Goal: Information Seeking & Learning: Learn about a topic

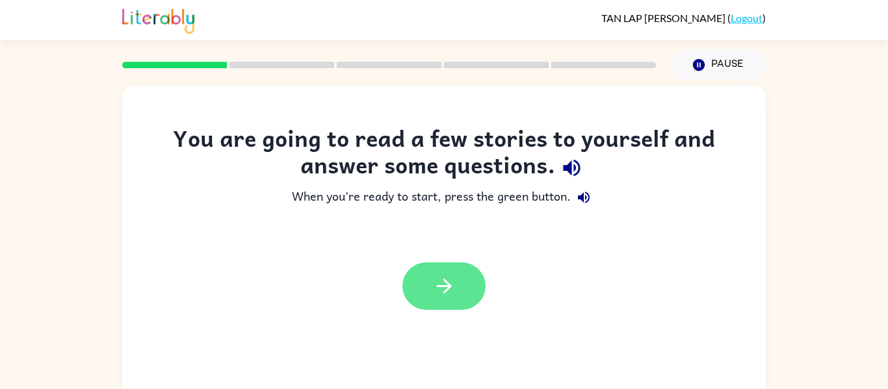
click at [441, 287] on icon "button" at bounding box center [443, 286] width 15 height 15
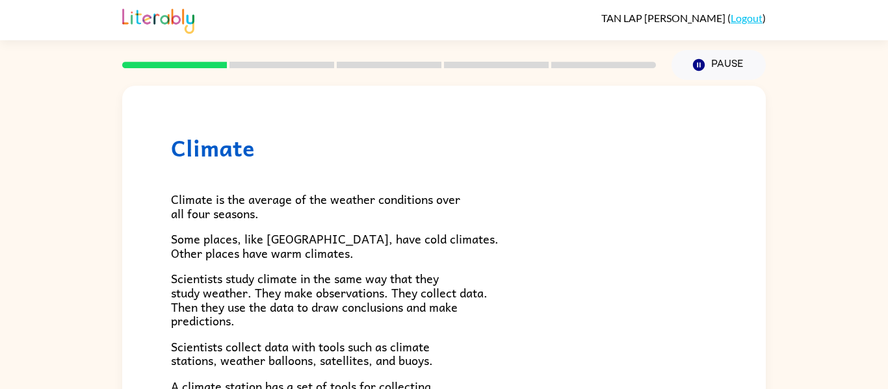
click at [265, 64] on rect at bounding box center [281, 65] width 105 height 7
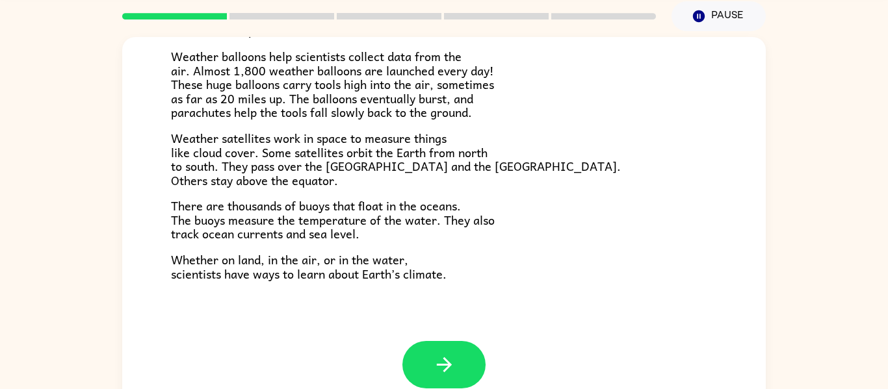
scroll to position [52, 0]
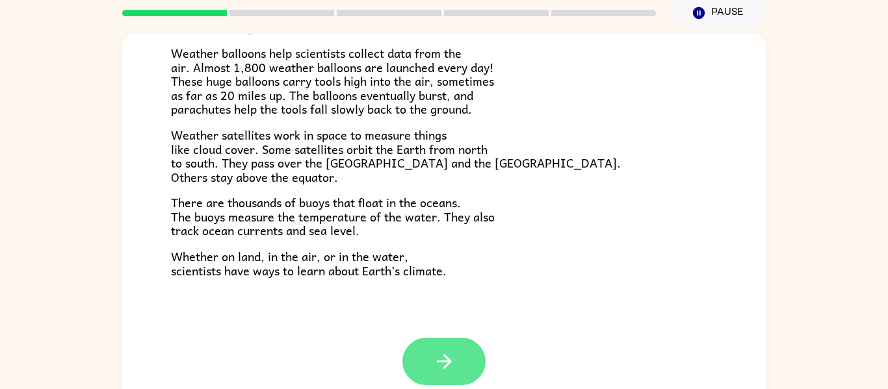
click at [432, 345] on button "button" at bounding box center [443, 361] width 83 height 47
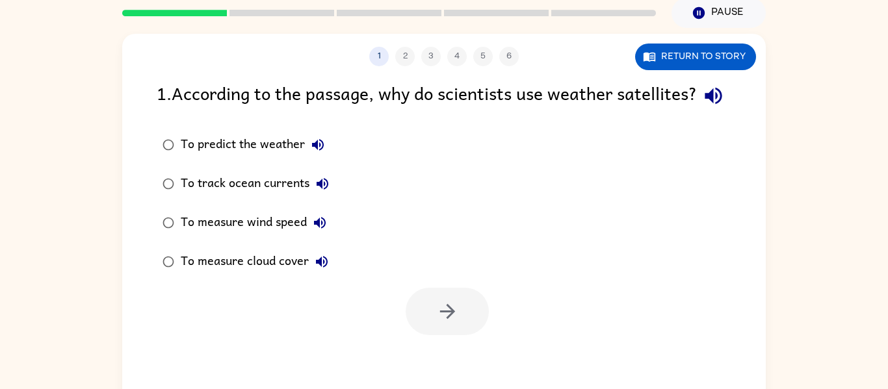
scroll to position [0, 0]
click at [190, 158] on div "To predict the weather" at bounding box center [256, 145] width 150 height 26
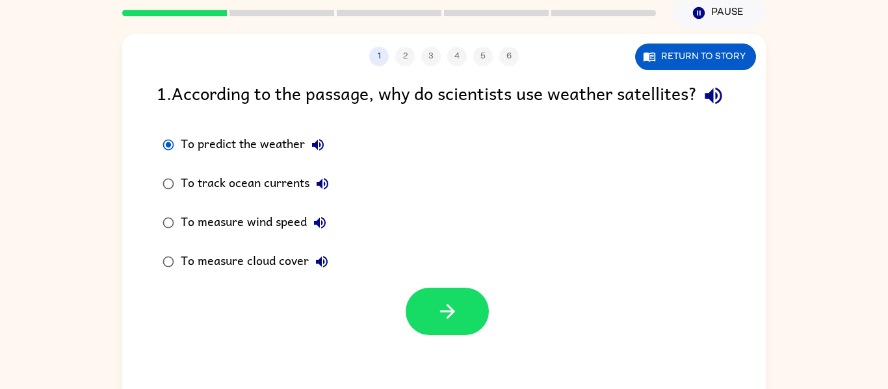
click at [189, 197] on div "To track ocean currents" at bounding box center [258, 184] width 155 height 26
click at [203, 164] on label "To predict the weather" at bounding box center [246, 144] width 192 height 39
click at [189, 197] on div "To track ocean currents" at bounding box center [258, 184] width 155 height 26
click at [190, 231] on label "To measure wind speed" at bounding box center [246, 222] width 192 height 39
click at [194, 197] on div "To track ocean currents" at bounding box center [258, 184] width 155 height 26
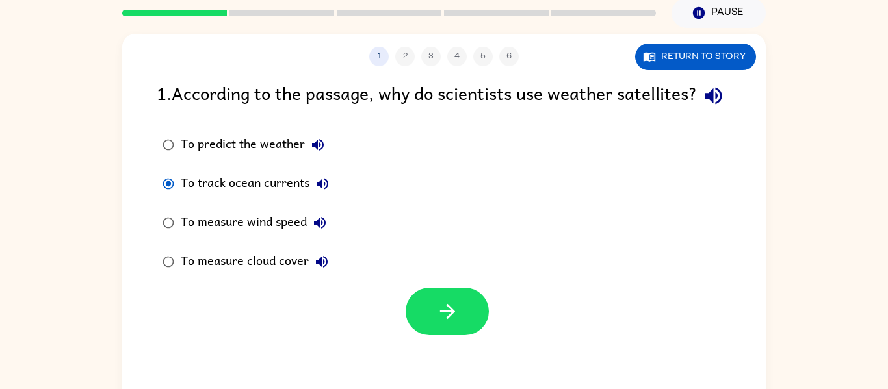
click at [188, 158] on div "To predict the weather" at bounding box center [256, 145] width 150 height 26
click at [465, 335] on button "button" at bounding box center [447, 311] width 83 height 47
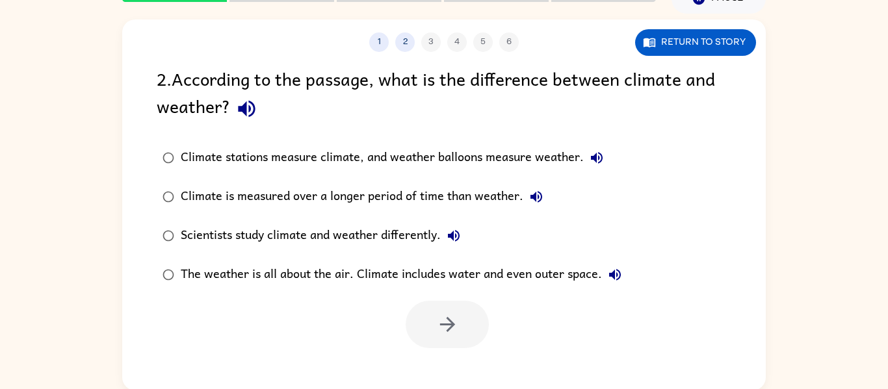
scroll to position [68, 0]
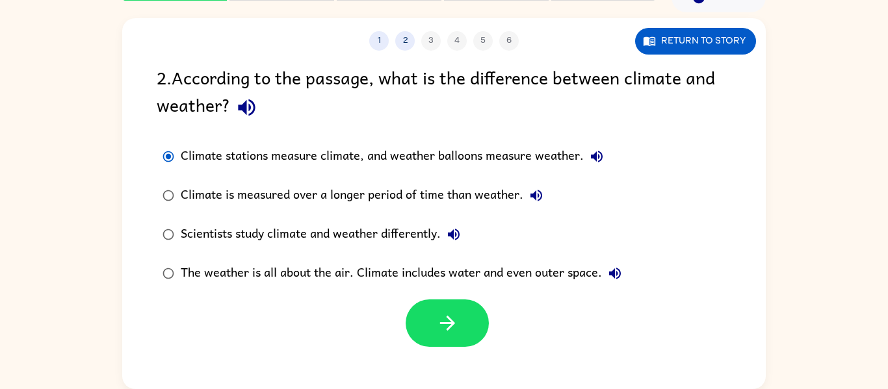
click at [187, 191] on div "Climate is measured over a longer period of time than weather." at bounding box center [365, 196] width 369 height 26
click at [431, 313] on button "button" at bounding box center [447, 323] width 83 height 47
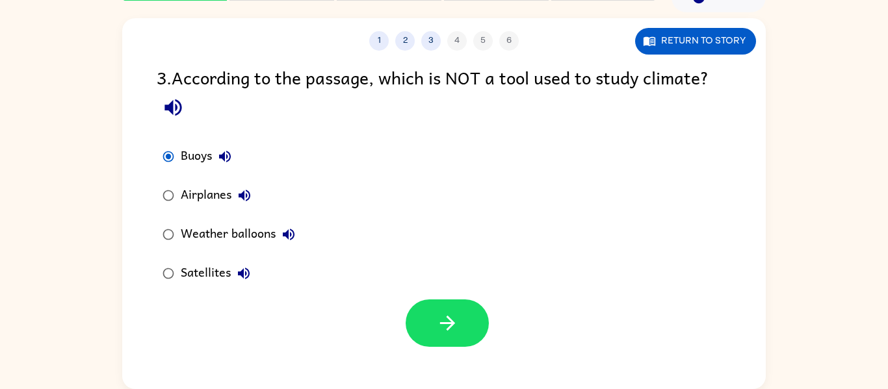
click at [189, 203] on div "Airplanes" at bounding box center [219, 196] width 77 height 26
click at [670, 36] on button "Return to story" at bounding box center [695, 41] width 121 height 27
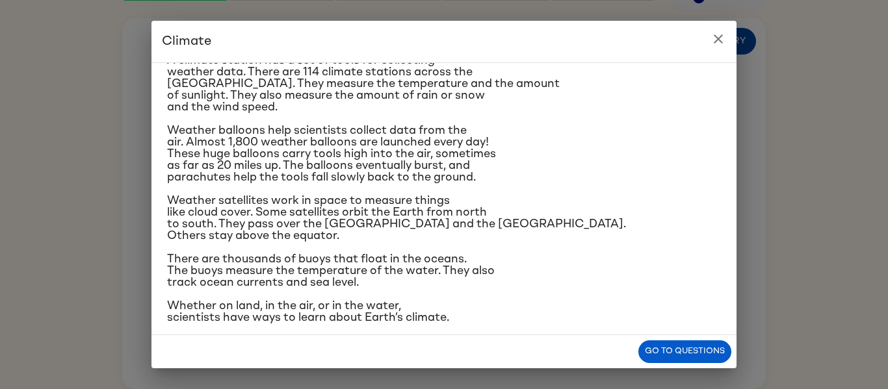
scroll to position [216, 0]
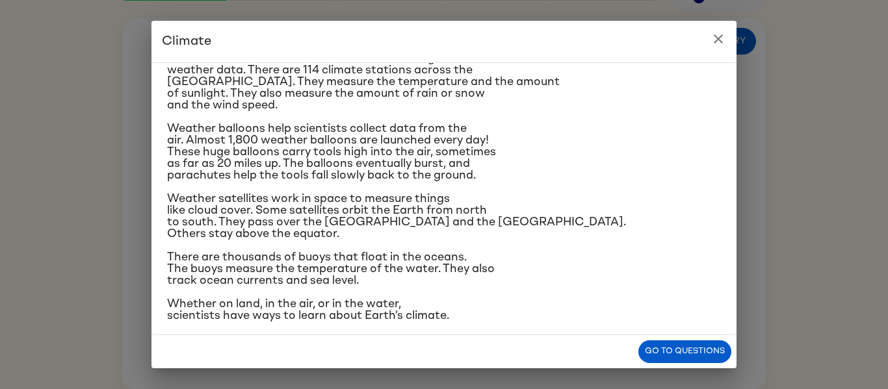
click at [719, 42] on icon "close" at bounding box center [719, 39] width 16 height 16
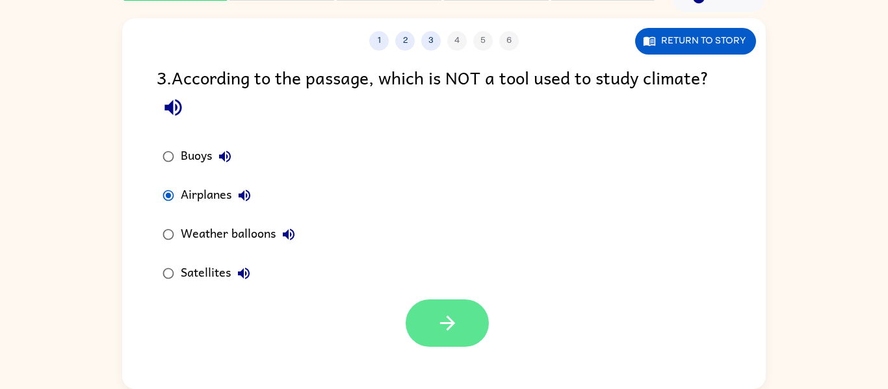
click at [443, 311] on button "button" at bounding box center [447, 323] width 83 height 47
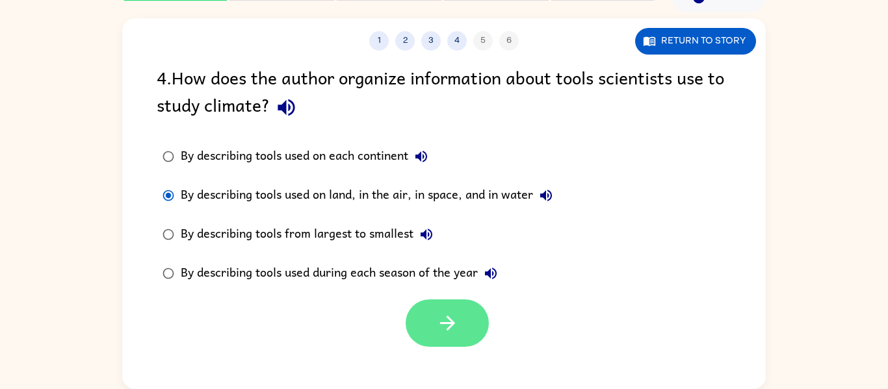
click at [443, 322] on icon "button" at bounding box center [447, 323] width 23 height 23
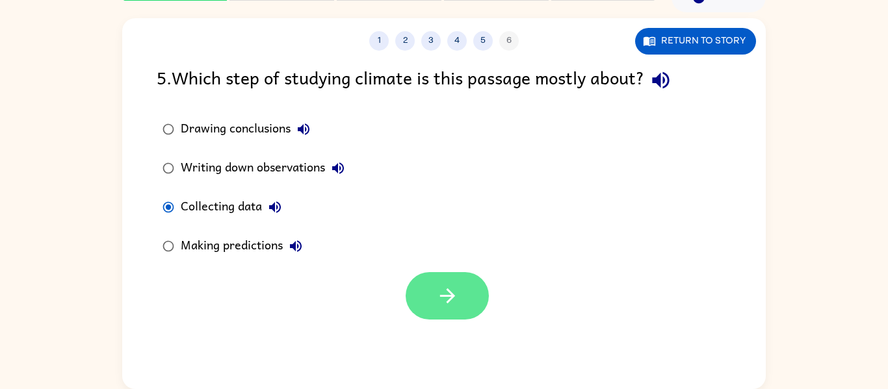
click at [458, 294] on icon "button" at bounding box center [447, 296] width 23 height 23
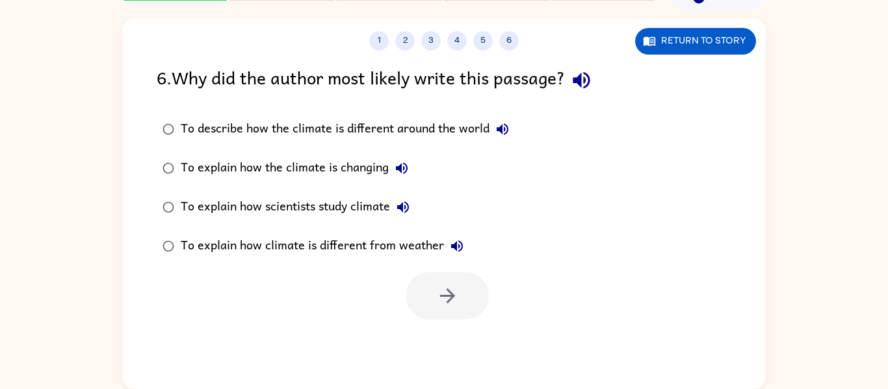
click at [189, 174] on div "To explain how the climate is changing" at bounding box center [298, 168] width 234 height 26
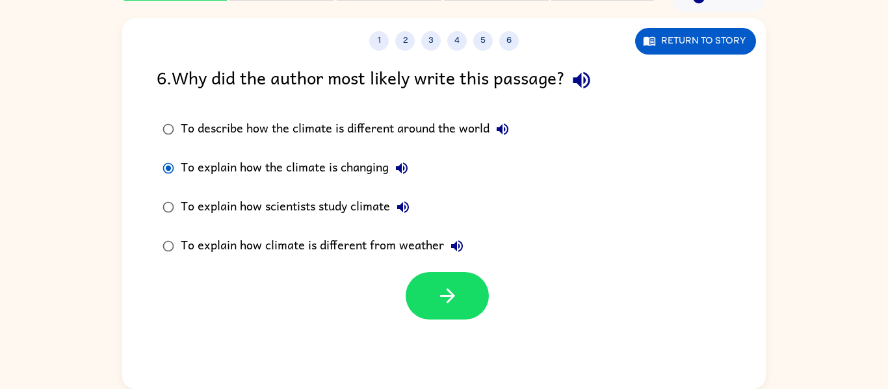
click at [189, 200] on div "To explain how scientists study climate" at bounding box center [298, 207] width 235 height 26
click at [445, 293] on icon "button" at bounding box center [447, 296] width 23 height 23
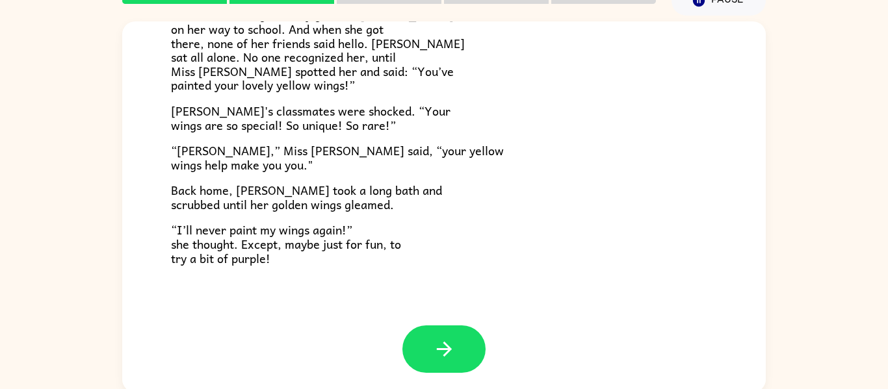
scroll to position [63, 0]
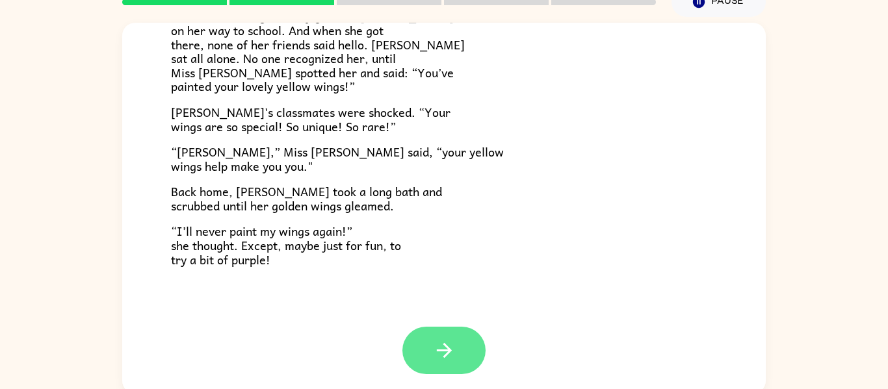
click at [454, 366] on button "button" at bounding box center [443, 350] width 83 height 47
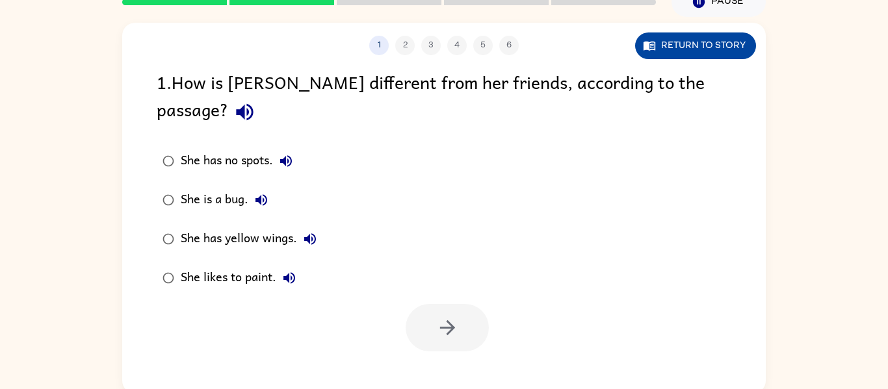
click at [711, 45] on button "Return to story" at bounding box center [695, 46] width 121 height 27
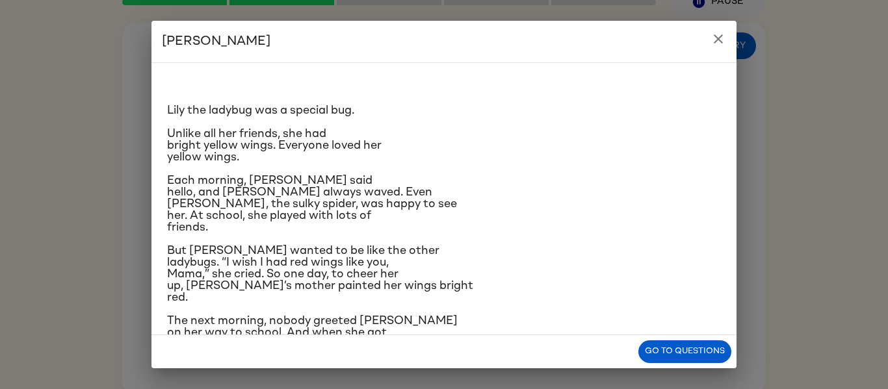
click at [81, 122] on div "[PERSON_NAME] [PERSON_NAME] the ladybug was a special bug. Unlike all her frien…" at bounding box center [444, 194] width 888 height 389
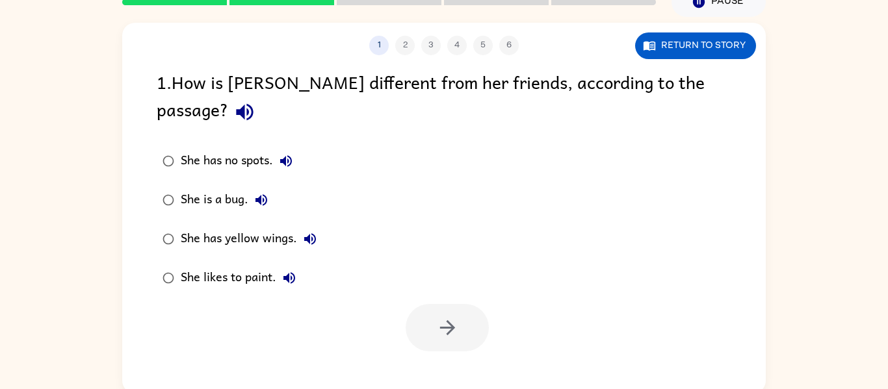
click at [203, 226] on div "She has yellow wings." at bounding box center [252, 239] width 142 height 26
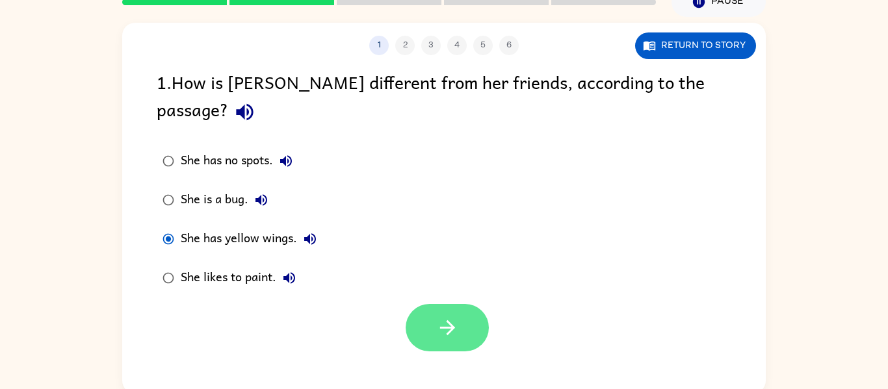
click at [456, 317] on icon "button" at bounding box center [447, 328] width 23 height 23
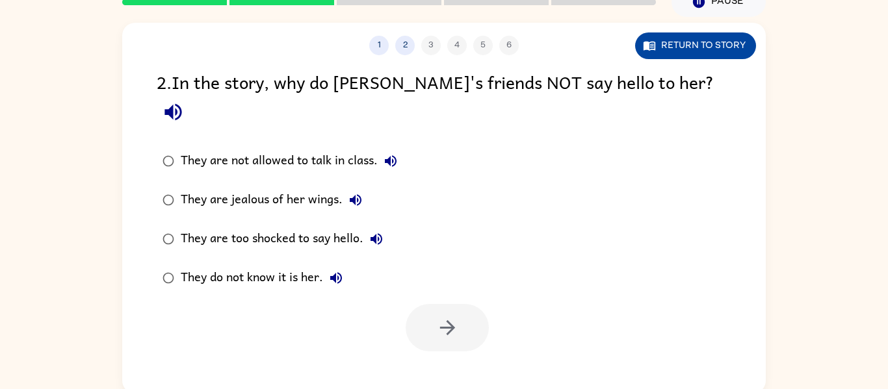
click at [705, 51] on button "Return to story" at bounding box center [695, 46] width 121 height 27
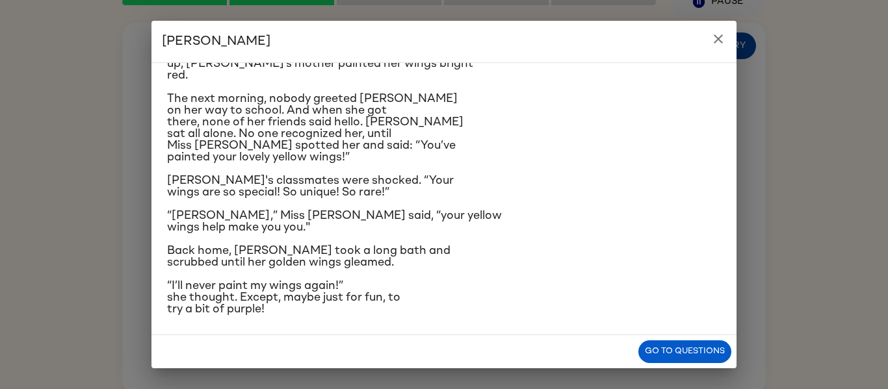
scroll to position [225, 0]
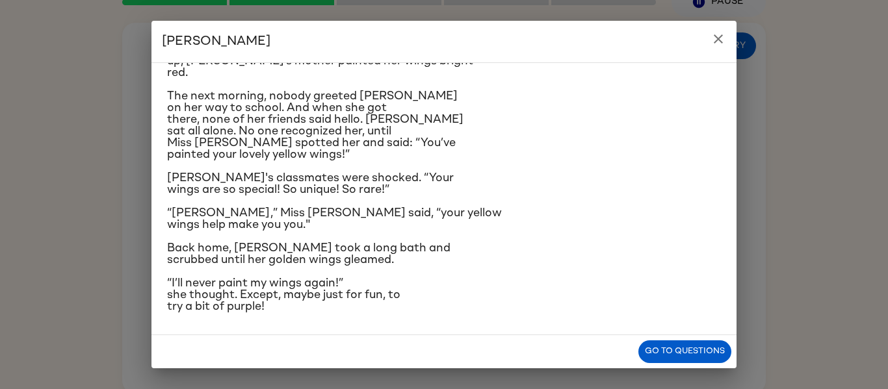
click at [718, 42] on icon "close" at bounding box center [719, 39] width 16 height 16
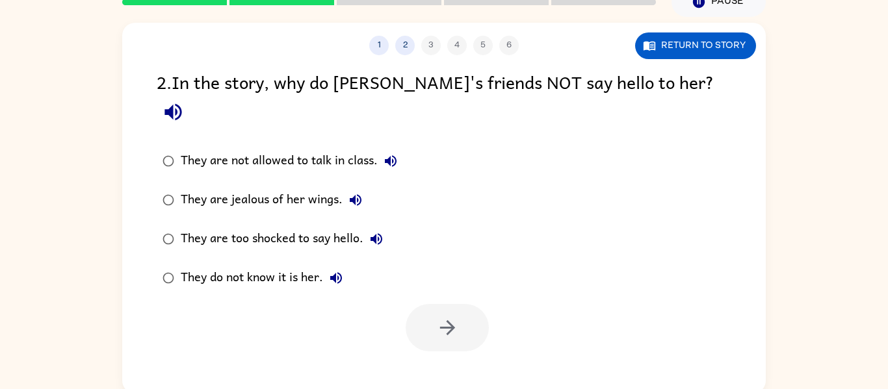
click at [189, 187] on div "They are jealous of her wings." at bounding box center [275, 200] width 188 height 26
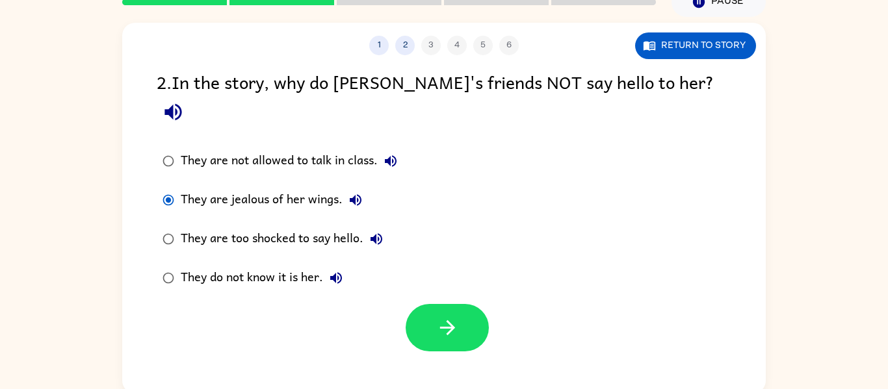
click at [192, 148] on div "They are not allowed to talk in class." at bounding box center [292, 161] width 223 height 26
click at [190, 226] on div "They are too shocked to say hello." at bounding box center [285, 239] width 209 height 26
click at [189, 265] on div "They do not know it is her." at bounding box center [265, 278] width 168 height 26
click at [469, 316] on button "button" at bounding box center [447, 327] width 83 height 47
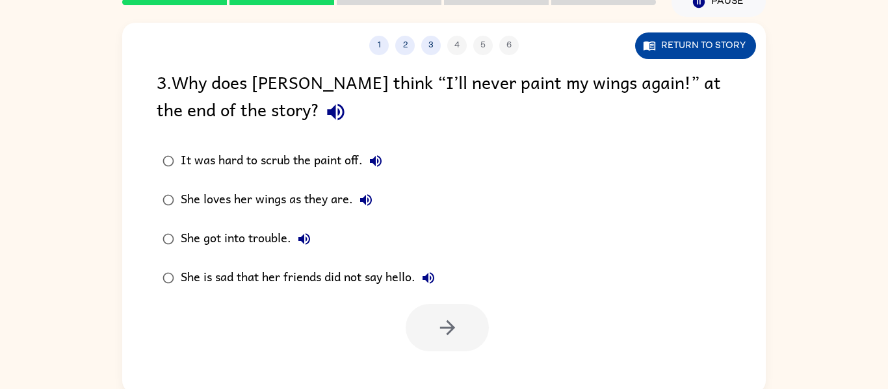
click at [665, 47] on button "Return to story" at bounding box center [695, 46] width 121 height 27
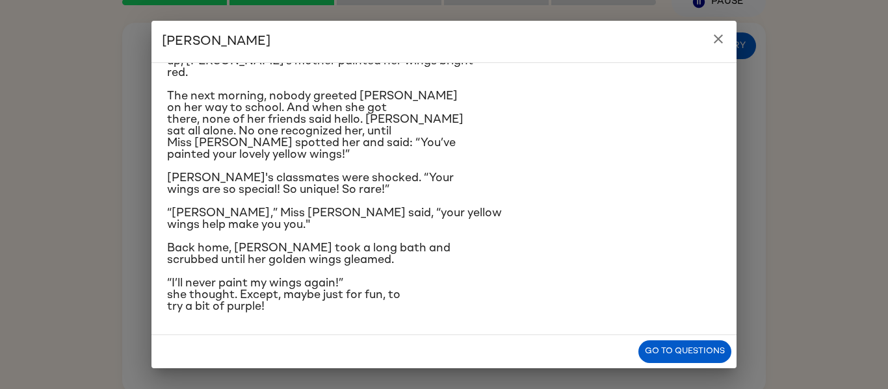
click at [83, 200] on div "[PERSON_NAME] [PERSON_NAME] the ladybug was a special bug. Unlike all her frien…" at bounding box center [444, 194] width 888 height 389
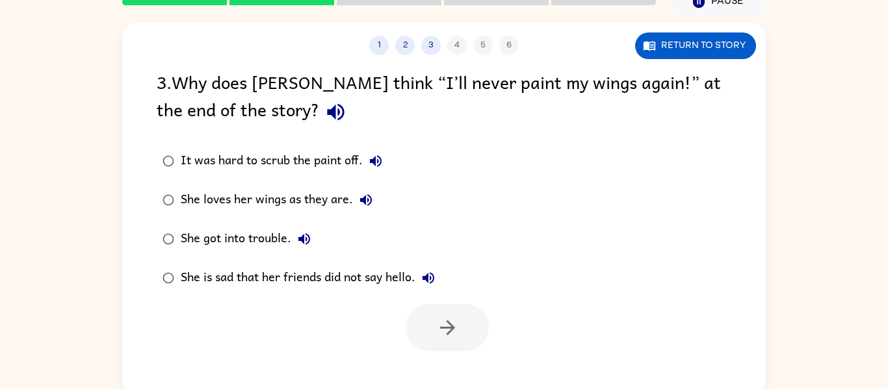
click at [170, 223] on label "She got into trouble." at bounding box center [299, 239] width 298 height 39
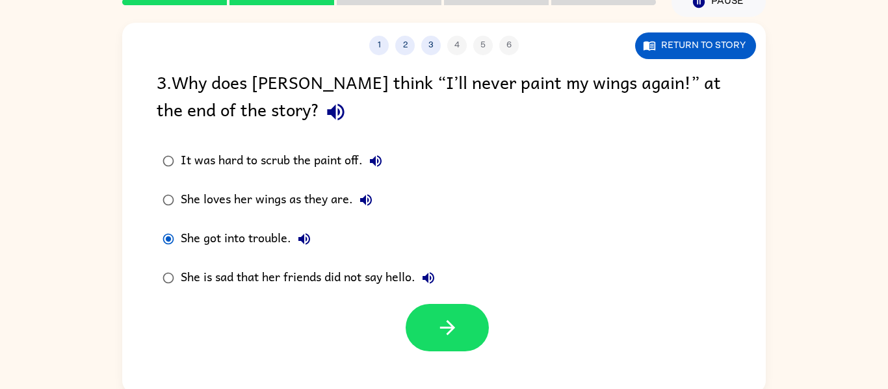
click at [192, 202] on div "She loves her wings as they are." at bounding box center [280, 200] width 198 height 26
click at [186, 178] on label "It was hard to scrub the paint off." at bounding box center [299, 161] width 298 height 39
click at [187, 200] on div "She loves her wings as they are." at bounding box center [280, 200] width 198 height 26
click at [452, 328] on icon "button" at bounding box center [446, 328] width 15 height 15
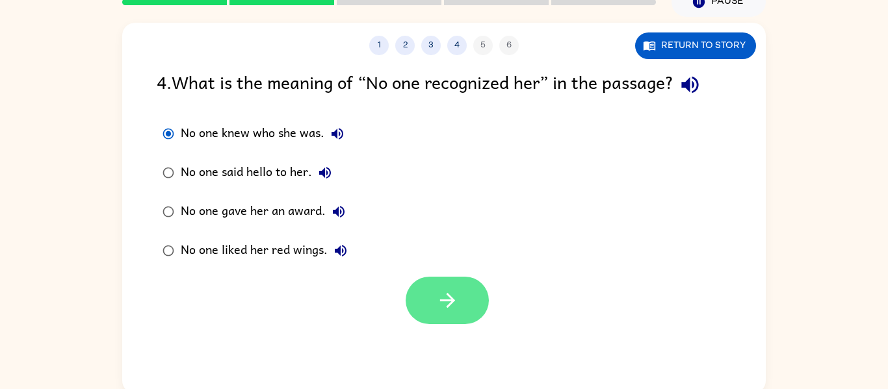
click at [427, 309] on button "button" at bounding box center [447, 300] width 83 height 47
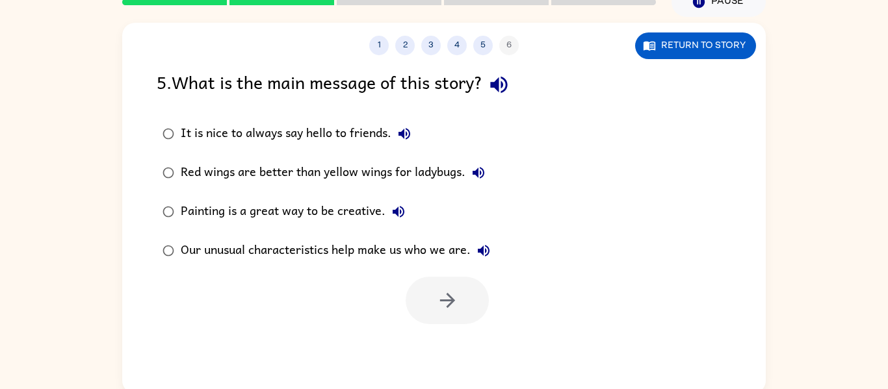
click at [190, 252] on div "Our unusual characteristics help make us who we are." at bounding box center [339, 251] width 316 height 26
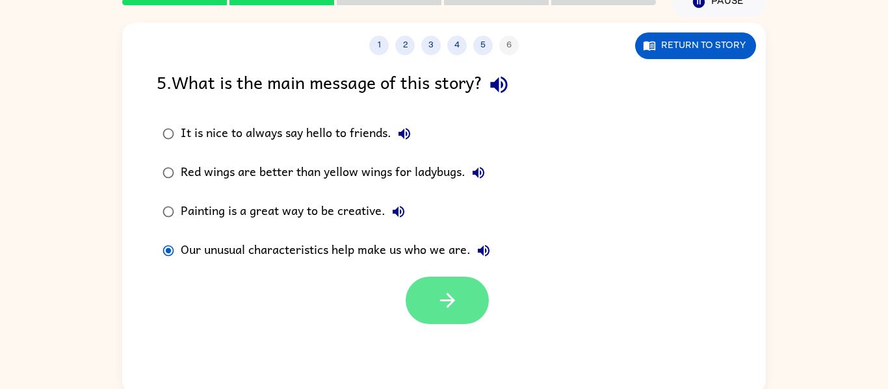
click at [434, 299] on button "button" at bounding box center [447, 300] width 83 height 47
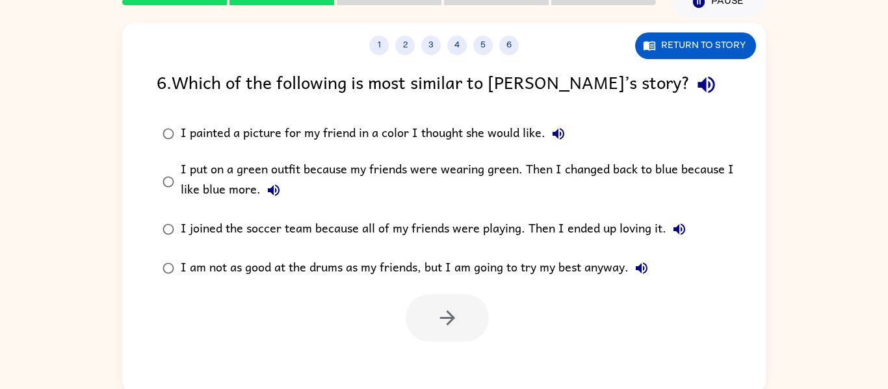
click at [690, 162] on div "I put on a green outfit because my friends were wearing green. Then I changed b…" at bounding box center [465, 182] width 568 height 44
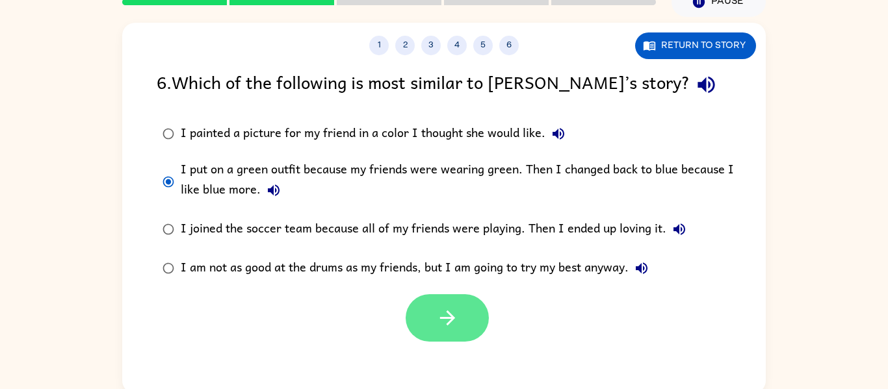
click at [457, 334] on button "button" at bounding box center [447, 318] width 83 height 47
click at [461, 329] on div at bounding box center [447, 318] width 83 height 47
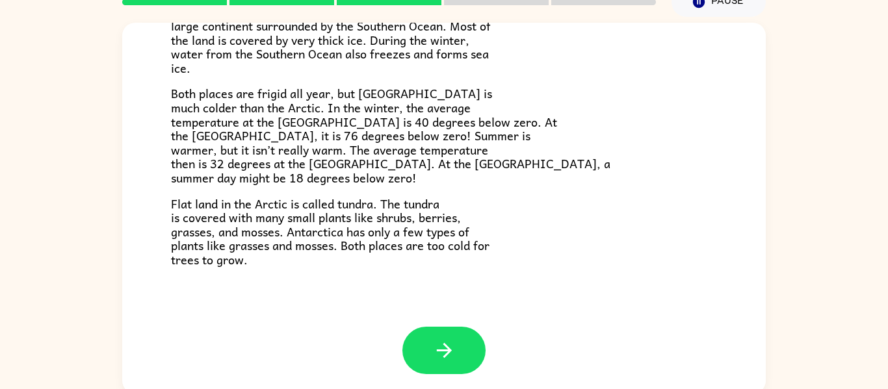
scroll to position [68, 0]
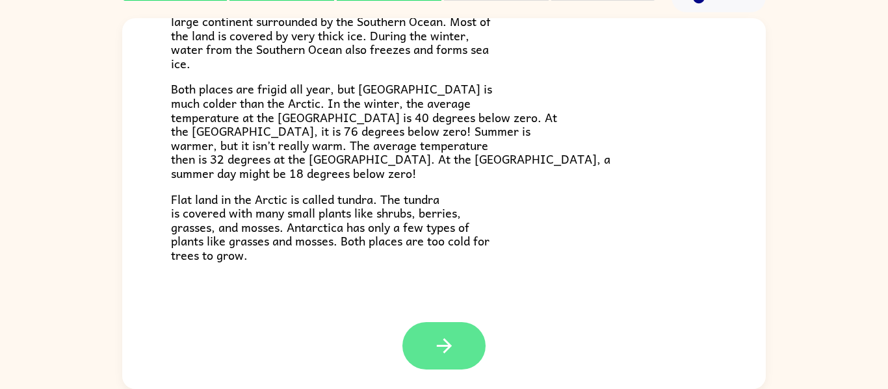
click at [456, 353] on button "button" at bounding box center [443, 345] width 83 height 47
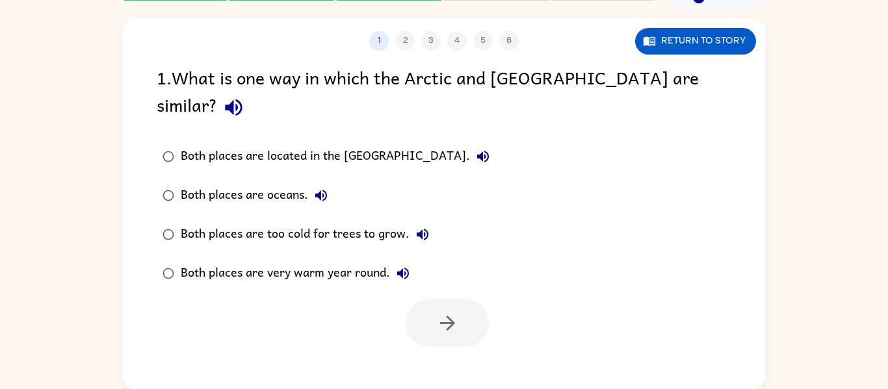
scroll to position [0, 0]
click at [192, 222] on div "Both places are too cold for trees to grow." at bounding box center [308, 235] width 255 height 26
click at [456, 312] on icon "button" at bounding box center [447, 323] width 23 height 23
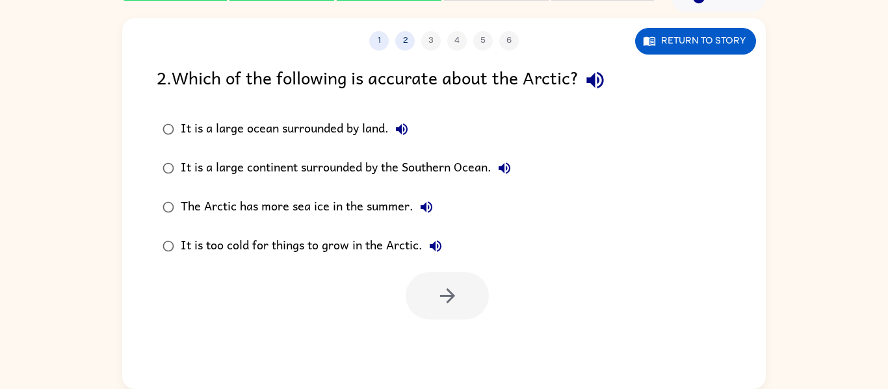
click at [213, 140] on div "It is a large ocean surrounded by land." at bounding box center [298, 129] width 234 height 26
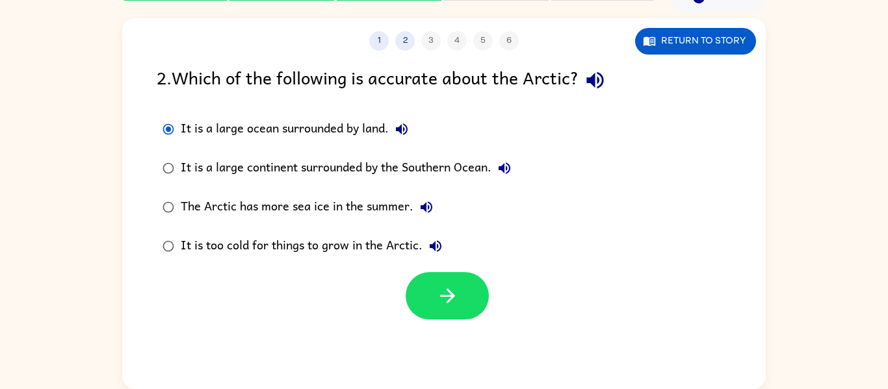
click at [192, 165] on div "It is a large continent surrounded by the Southern Ocean." at bounding box center [349, 168] width 337 height 26
click at [312, 125] on div "It is a large ocean surrounded by land." at bounding box center [298, 129] width 234 height 26
click at [670, 40] on button "Return to story" at bounding box center [695, 41] width 121 height 27
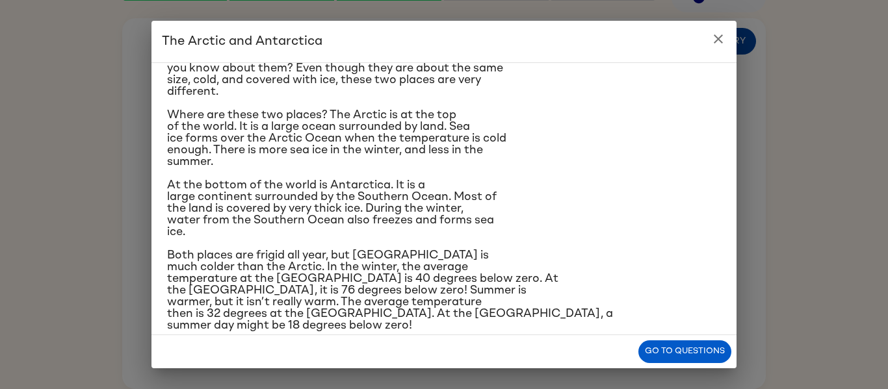
scroll to position [47, 0]
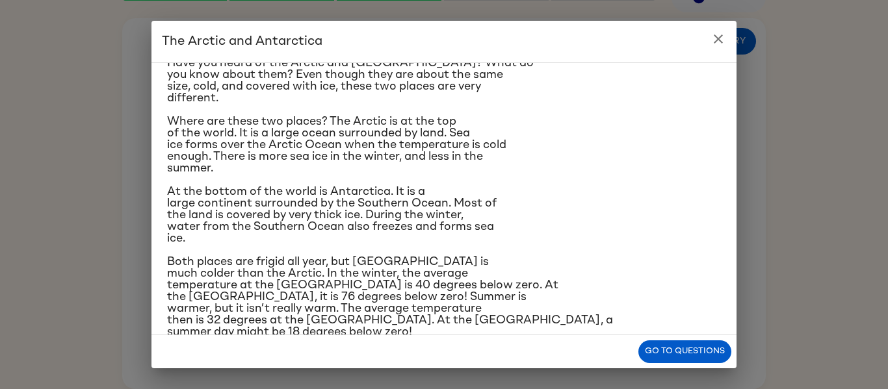
click at [716, 49] on button "close" at bounding box center [718, 39] width 26 height 26
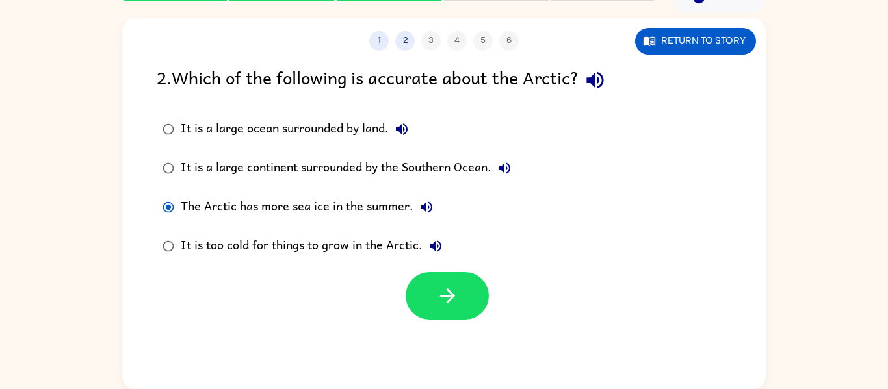
click at [214, 176] on div "It is a large continent surrounded by the Southern Ocean." at bounding box center [349, 168] width 337 height 26
click at [430, 280] on button "button" at bounding box center [447, 295] width 83 height 47
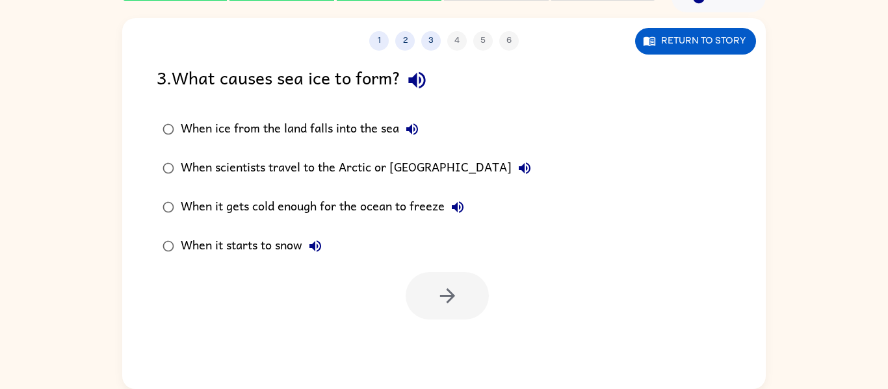
click at [220, 215] on div "When it gets cold enough for the ocean to freeze" at bounding box center [326, 207] width 290 height 26
click at [452, 307] on icon "button" at bounding box center [447, 296] width 23 height 23
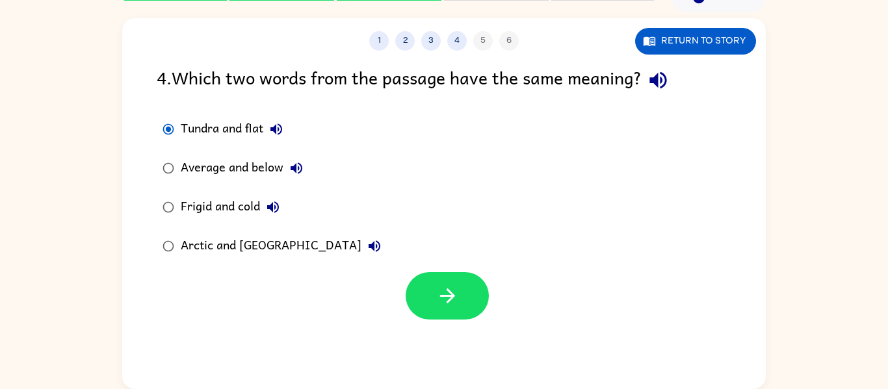
click at [195, 171] on div "Average and below" at bounding box center [245, 168] width 129 height 26
click at [194, 216] on div "Frigid and cold" at bounding box center [233, 207] width 105 height 26
click at [189, 235] on div "Arctic and [GEOGRAPHIC_DATA]" at bounding box center [284, 246] width 207 height 26
click at [429, 302] on button "button" at bounding box center [447, 295] width 83 height 47
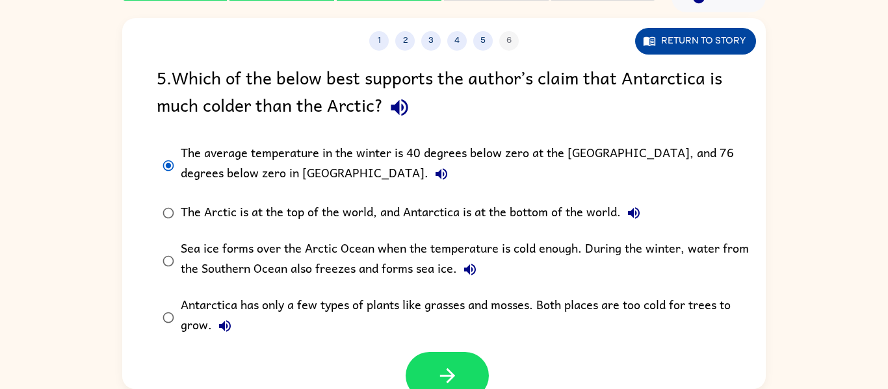
click at [673, 38] on button "Return to story" at bounding box center [695, 41] width 121 height 27
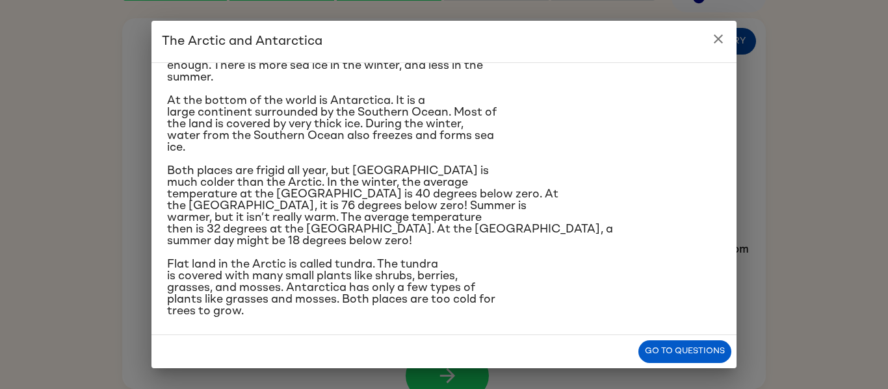
scroll to position [143, 0]
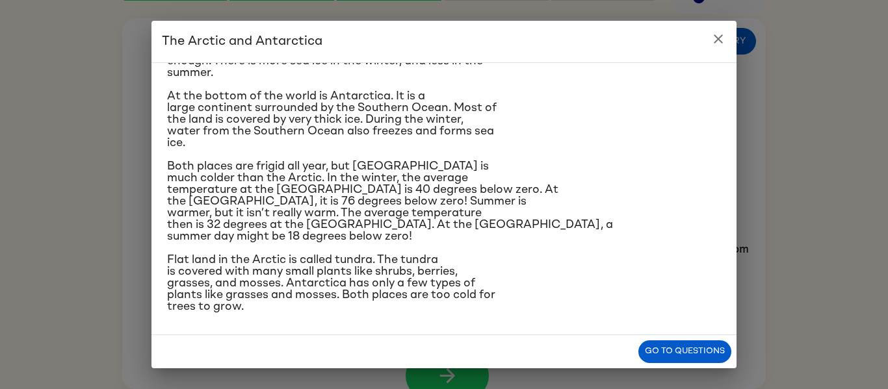
click at [717, 46] on icon "close" at bounding box center [719, 39] width 16 height 16
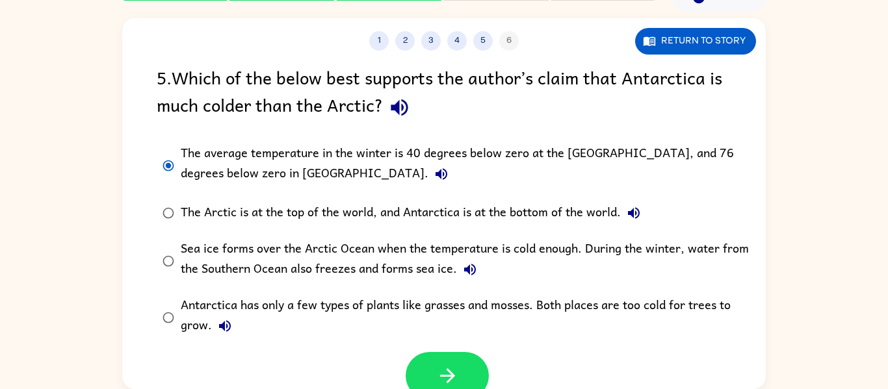
click at [434, 177] on icon "button" at bounding box center [442, 174] width 16 height 16
click at [434, 171] on icon "button" at bounding box center [442, 174] width 16 height 16
click at [189, 282] on div "Sea ice forms over the Arctic Ocean when the temperature is cold enough. During…" at bounding box center [465, 261] width 568 height 44
click at [431, 361] on button "button" at bounding box center [447, 375] width 83 height 47
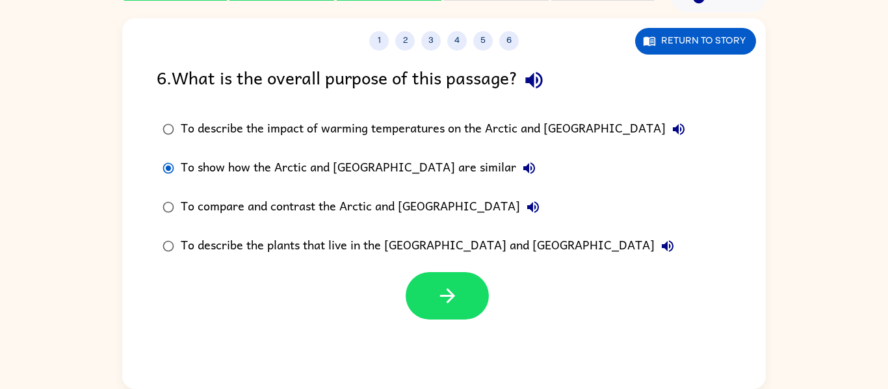
click at [189, 206] on div "To compare and contrast the Arctic and [GEOGRAPHIC_DATA]" at bounding box center [363, 207] width 365 height 26
click at [192, 169] on div "To show how the Arctic and [GEOGRAPHIC_DATA] are similar" at bounding box center [361, 168] width 361 height 26
click at [190, 186] on label "To show how the Arctic and [GEOGRAPHIC_DATA] are similar" at bounding box center [424, 168] width 549 height 39
click at [189, 209] on div "To compare and contrast the Arctic and [GEOGRAPHIC_DATA]" at bounding box center [363, 207] width 365 height 26
click at [463, 310] on button "button" at bounding box center [447, 295] width 83 height 47
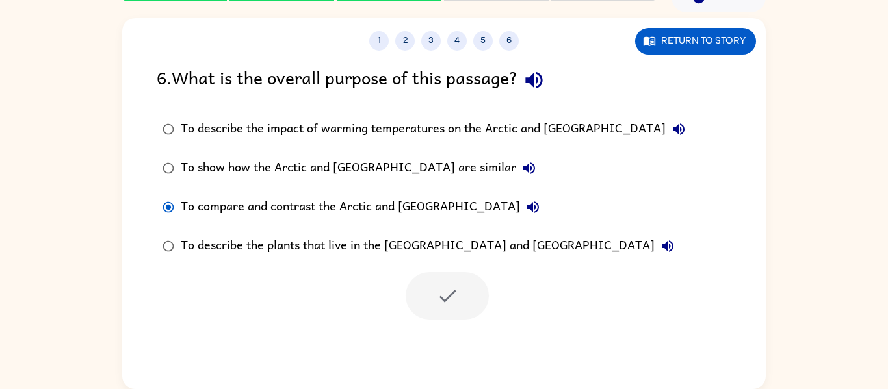
click at [456, 303] on div at bounding box center [447, 295] width 83 height 47
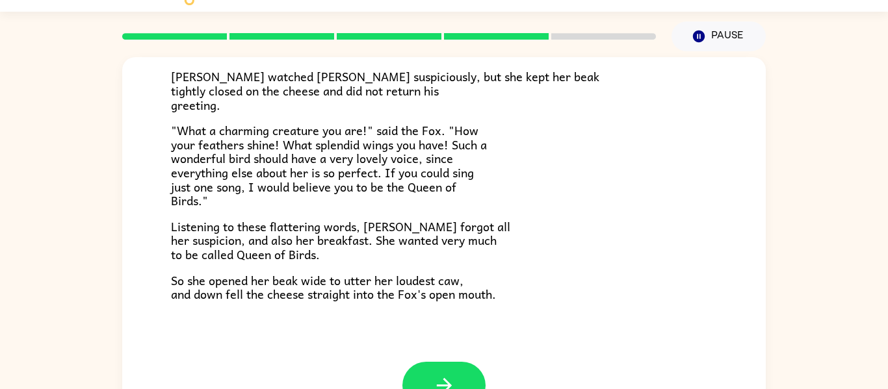
scroll to position [68, 0]
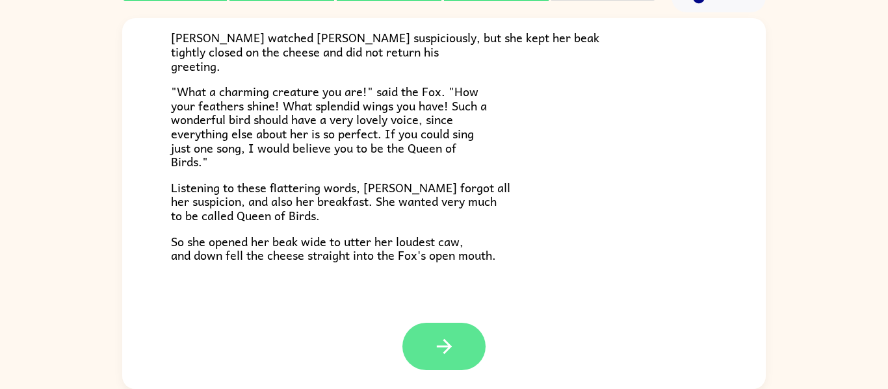
click at [433, 345] on icon "button" at bounding box center [444, 346] width 23 height 23
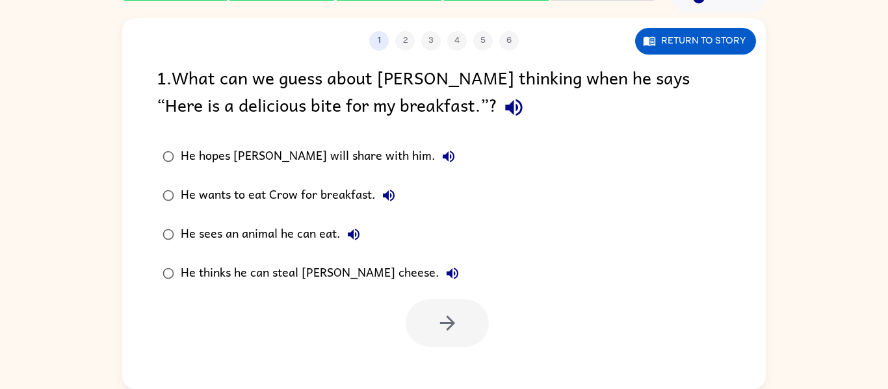
scroll to position [0, 0]
click at [662, 44] on button "Return to story" at bounding box center [695, 41] width 121 height 27
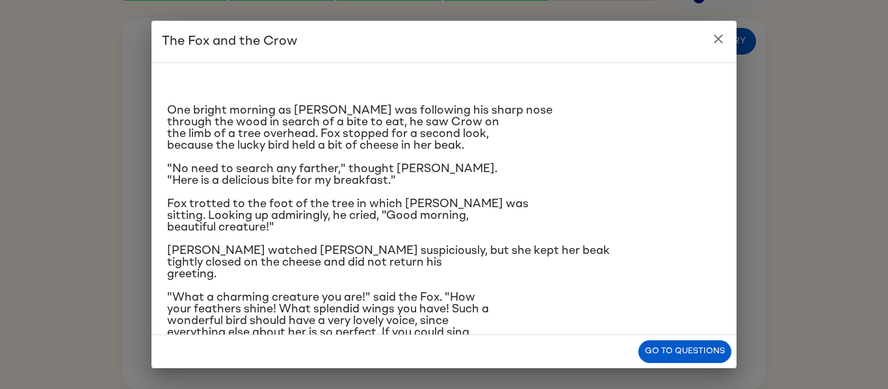
click at [718, 46] on icon "close" at bounding box center [719, 39] width 16 height 16
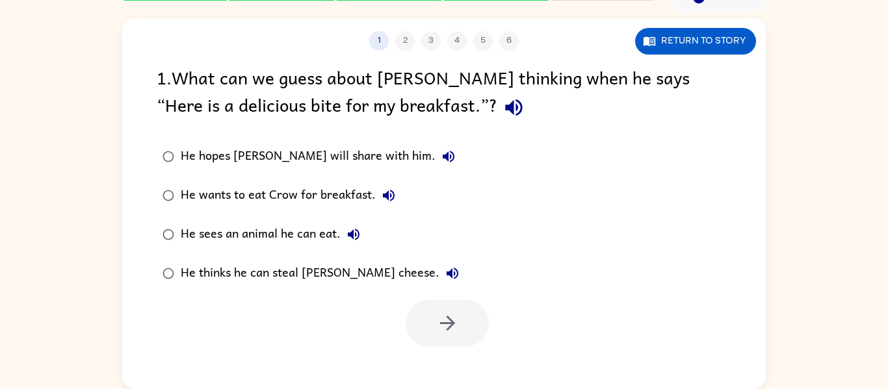
click at [203, 225] on div "He sees an animal he can eat." at bounding box center [274, 235] width 186 height 26
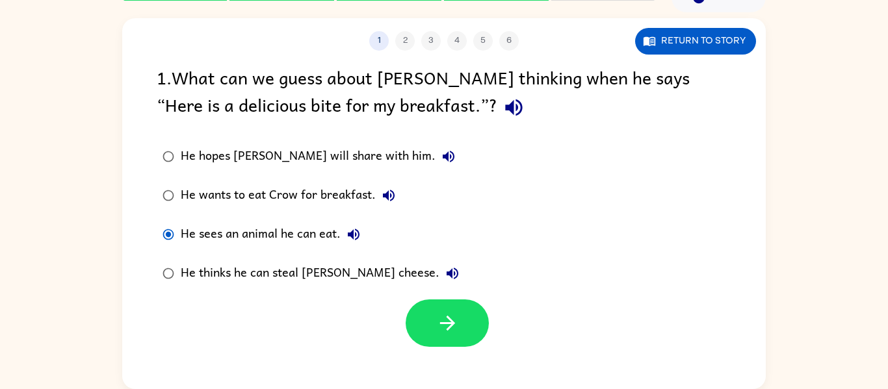
click at [189, 273] on div "He thinks he can steal [PERSON_NAME] cheese." at bounding box center [323, 274] width 285 height 26
click at [194, 276] on div "He thinks he can steal [PERSON_NAME] cheese." at bounding box center [323, 274] width 285 height 26
click at [475, 345] on div at bounding box center [447, 323] width 83 height 47
click at [454, 314] on icon "button" at bounding box center [447, 323] width 23 height 23
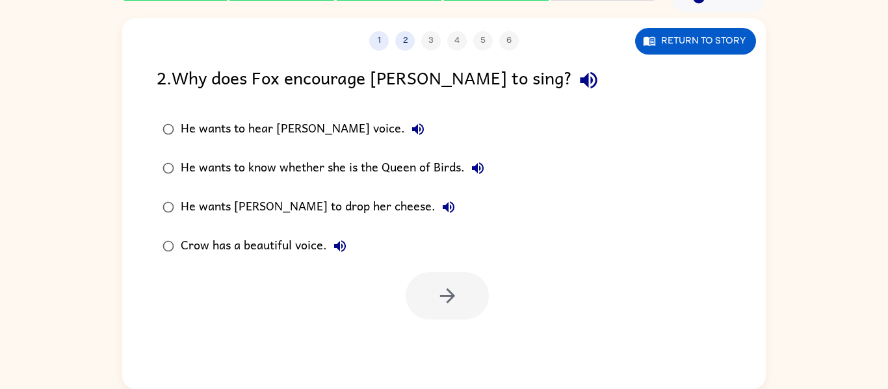
click at [199, 207] on div "He wants [PERSON_NAME] to drop her cheese." at bounding box center [321, 207] width 281 height 26
click at [440, 315] on button "button" at bounding box center [447, 295] width 83 height 47
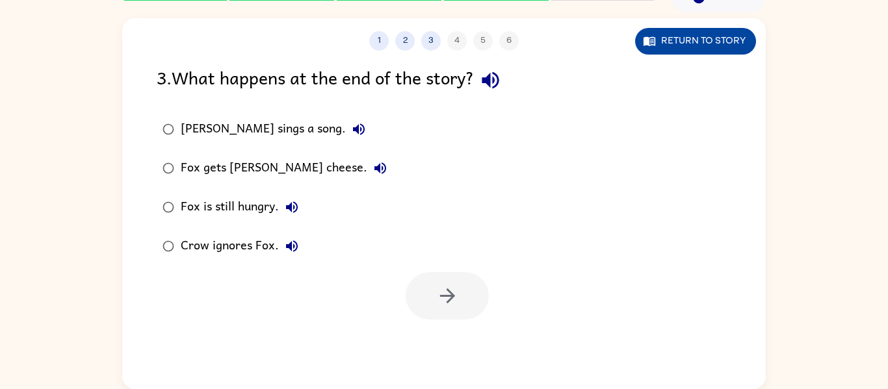
click at [676, 45] on button "Return to story" at bounding box center [695, 41] width 121 height 27
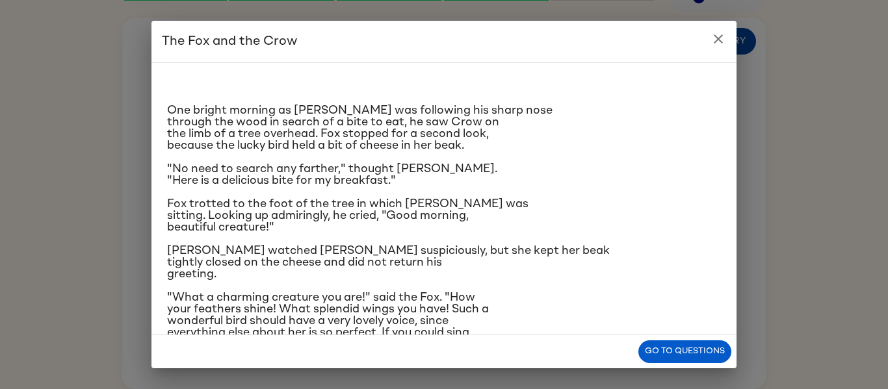
scroll to position [131, 0]
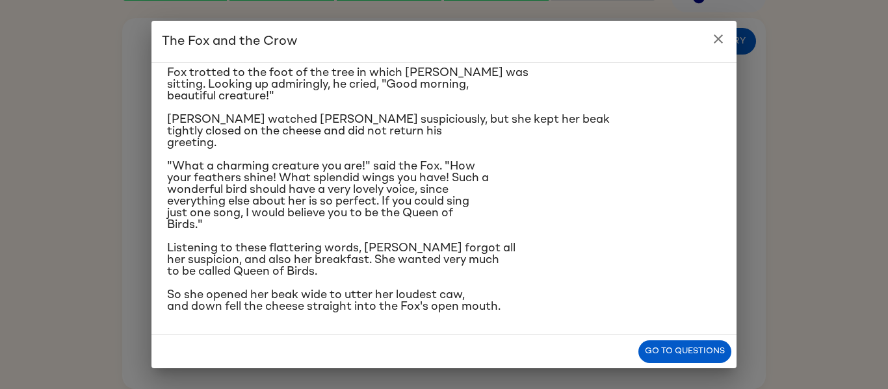
click at [718, 46] on icon "close" at bounding box center [719, 39] width 16 height 16
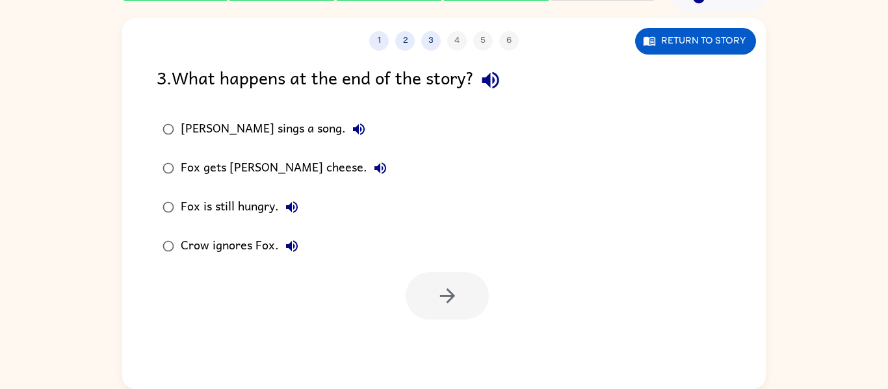
click at [189, 254] on div "Crow ignores Fox." at bounding box center [243, 246] width 124 height 26
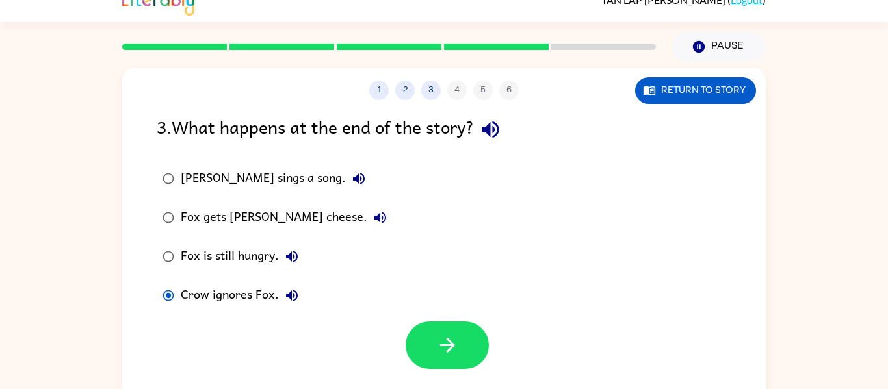
scroll to position [14, 0]
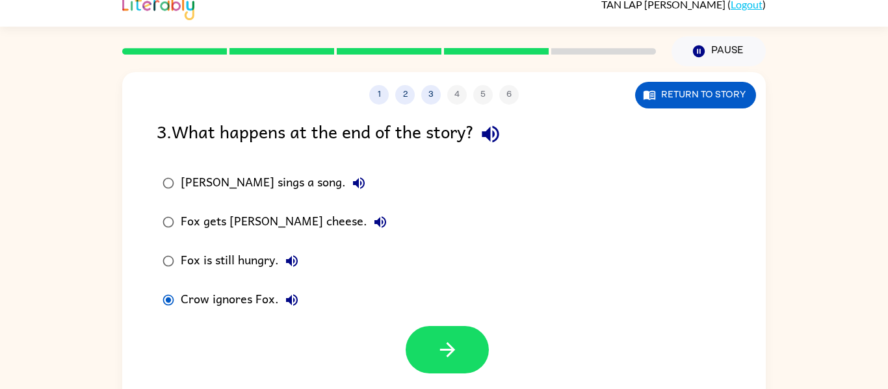
click at [194, 239] on label "Fox gets [PERSON_NAME] cheese." at bounding box center [275, 222] width 250 height 39
click at [472, 347] on button "button" at bounding box center [447, 349] width 83 height 47
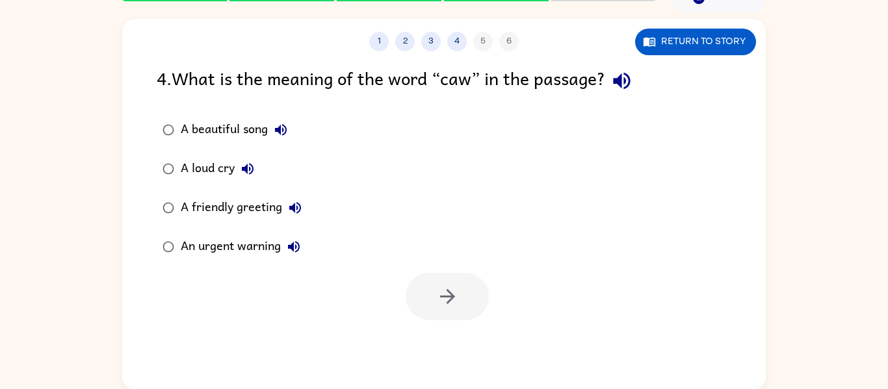
scroll to position [68, 0]
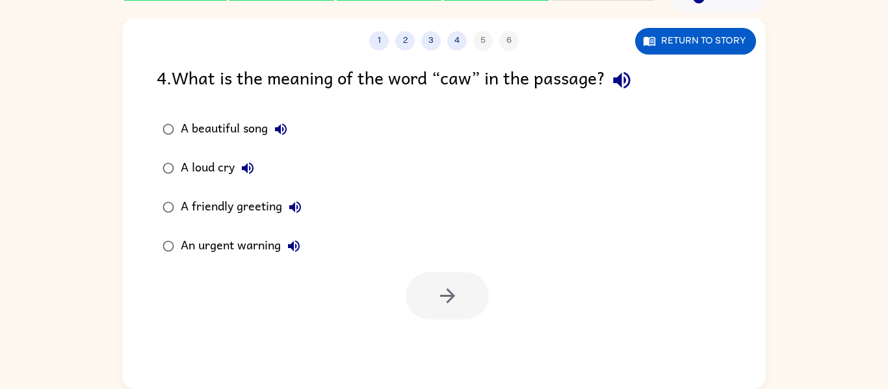
click at [177, 229] on label "An urgent warning" at bounding box center [232, 246] width 165 height 39
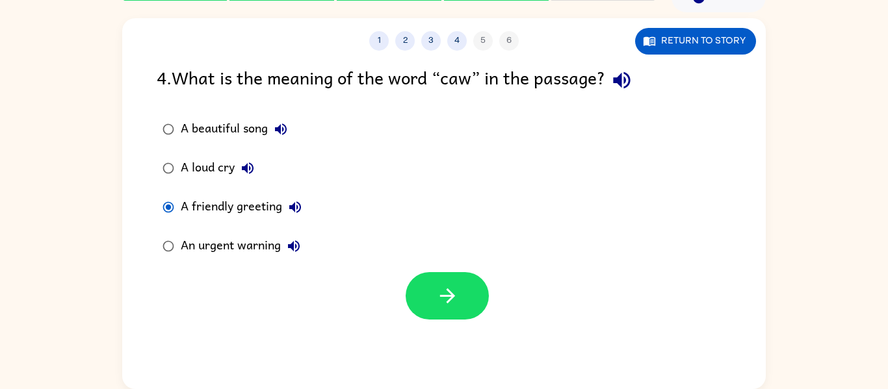
click at [188, 249] on div "An urgent warning" at bounding box center [244, 246] width 126 height 26
click at [189, 171] on div "A loud cry" at bounding box center [221, 168] width 80 height 26
click at [430, 295] on button "button" at bounding box center [447, 295] width 83 height 47
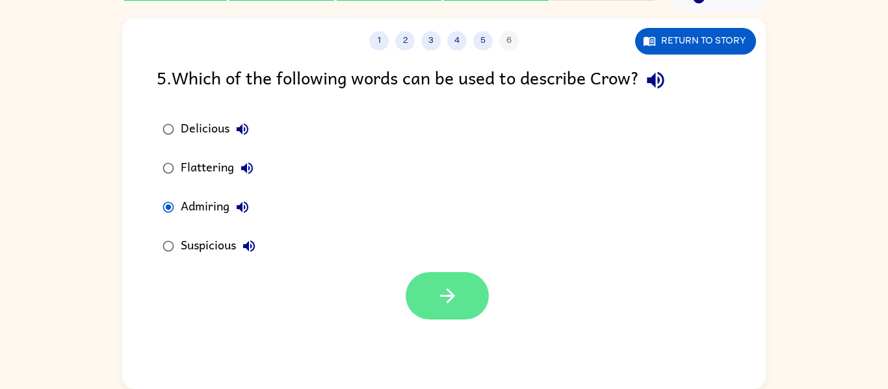
click at [464, 308] on button "button" at bounding box center [447, 295] width 83 height 47
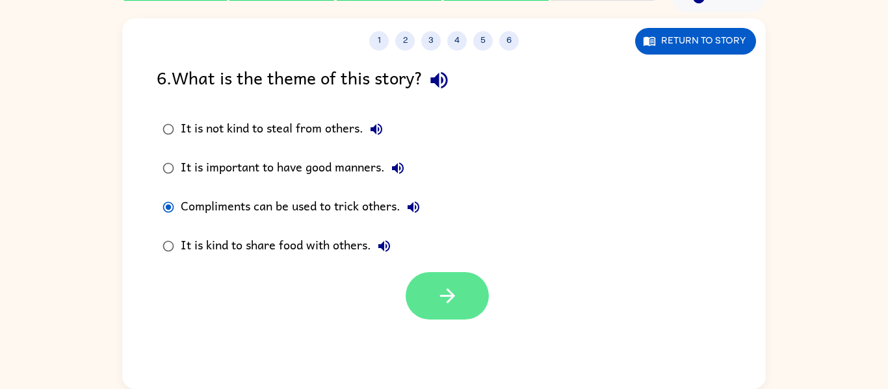
click at [434, 285] on button "button" at bounding box center [447, 295] width 83 height 47
click at [446, 264] on div "It is not kind to steal from others. It is important to have good manners. Comp…" at bounding box center [461, 188] width 609 height 156
